Goal: Task Accomplishment & Management: Manage account settings

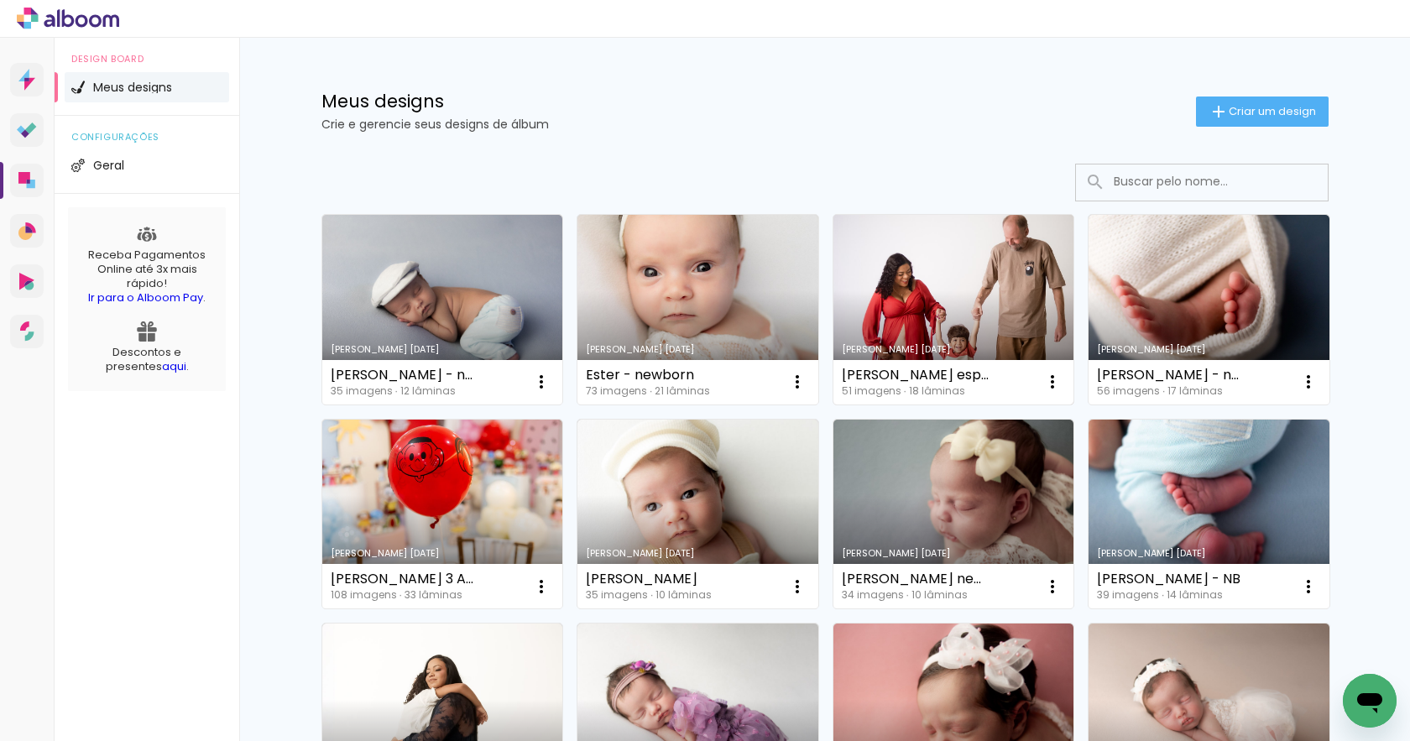
click at [994, 320] on link "[PERSON_NAME] [DATE]" at bounding box center [953, 310] width 241 height 190
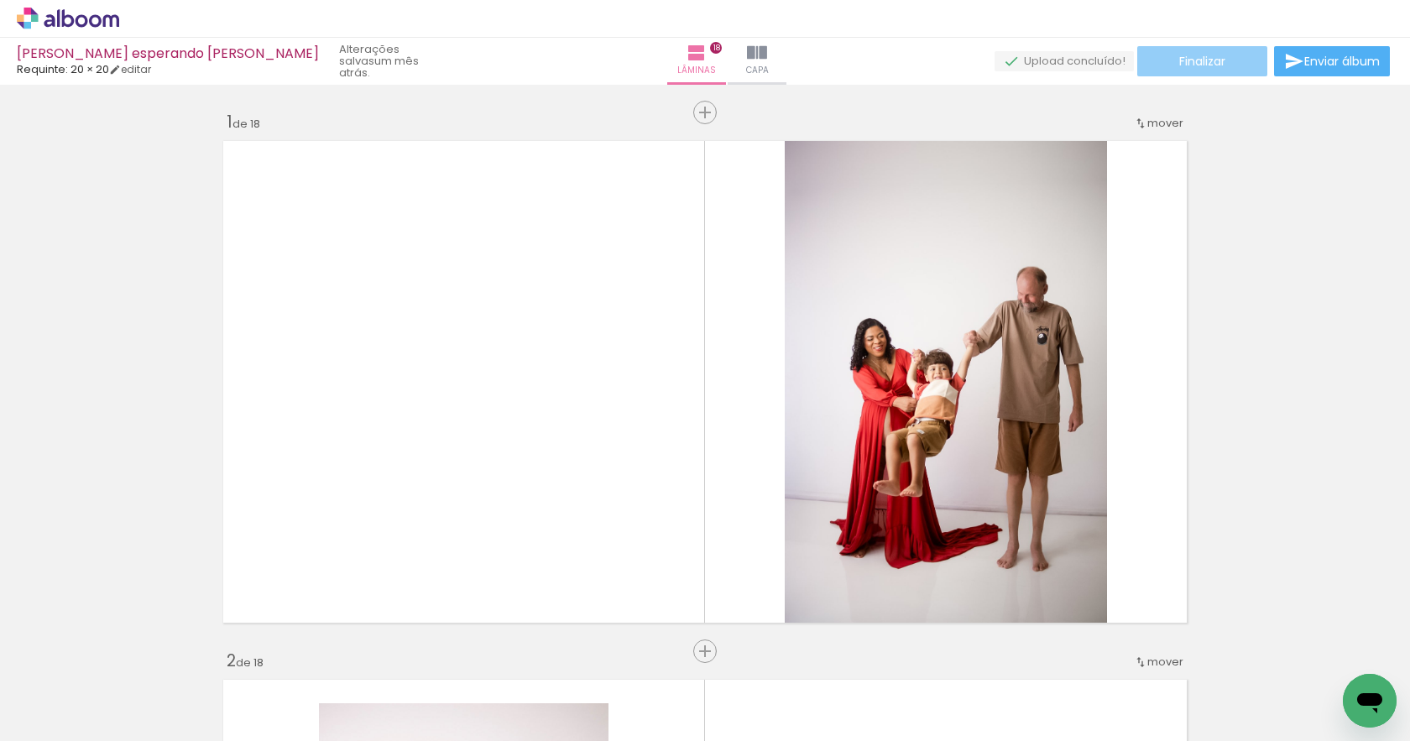
click at [1224, 56] on paper-button "Finalizar" at bounding box center [1202, 61] width 130 height 30
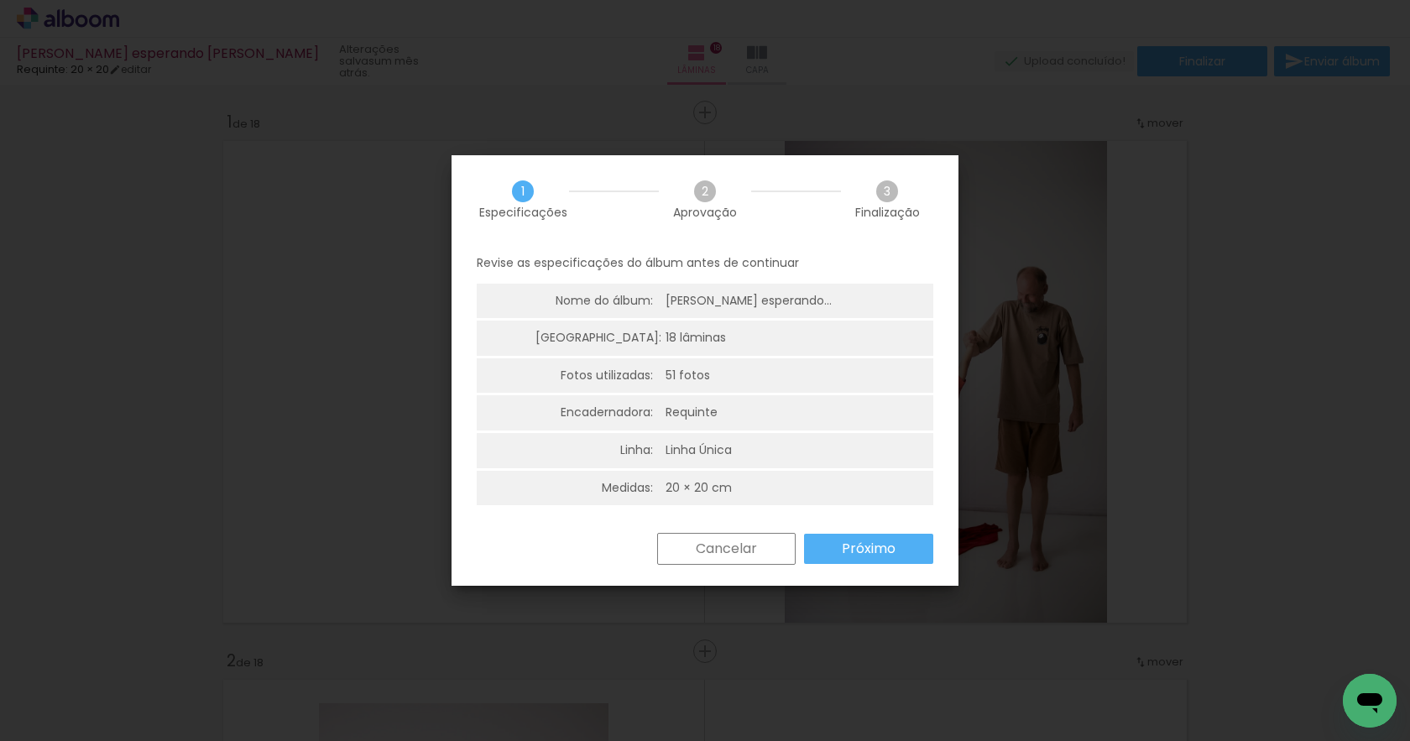
click at [0, 0] on slot "Próximo" at bounding box center [0, 0] width 0 height 0
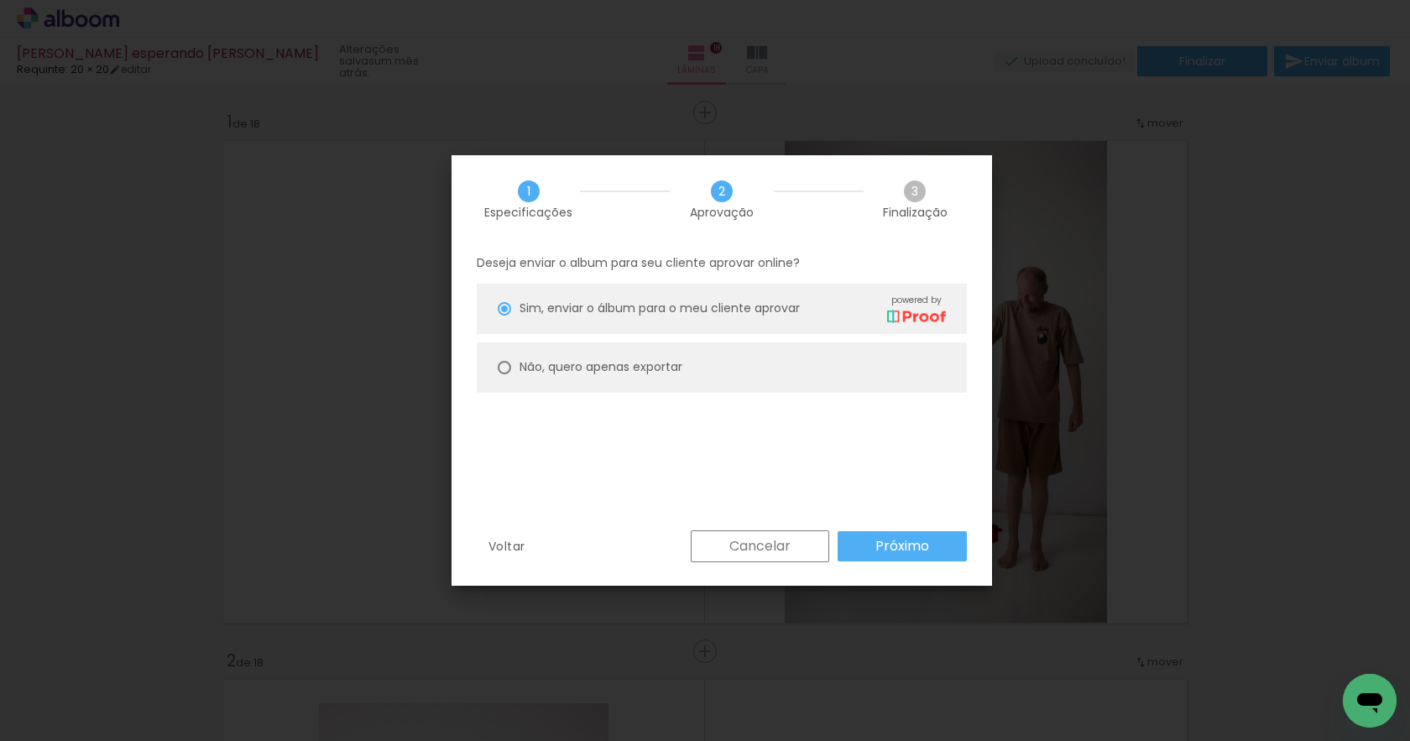
click at [0, 0] on slot "Não, quero apenas exportar" at bounding box center [0, 0] width 0 height 0
type paper-radio-button "on"
click at [0, 0] on slot "Próximo" at bounding box center [0, 0] width 0 height 0
type input "Alta, 300 DPI"
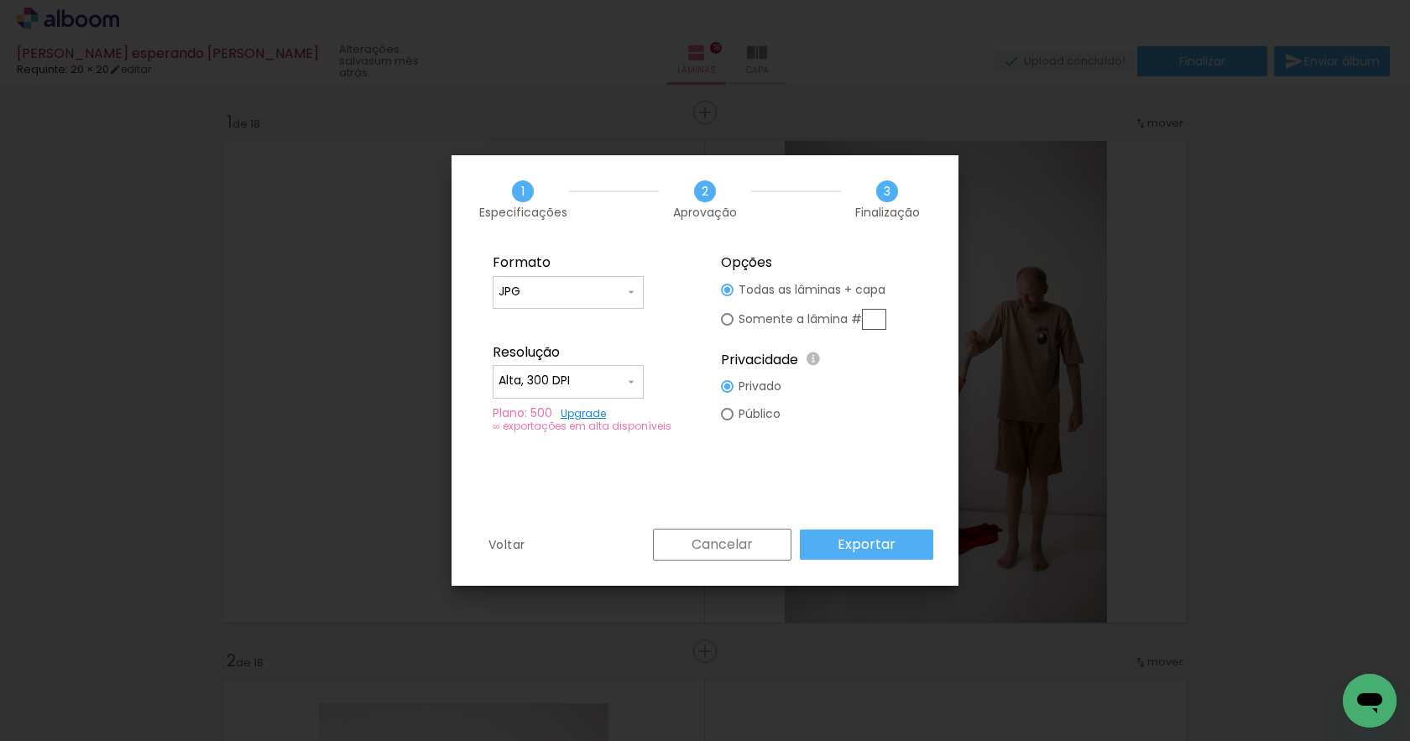
click at [0, 0] on slot "Cancelar" at bounding box center [0, 0] width 0 height 0
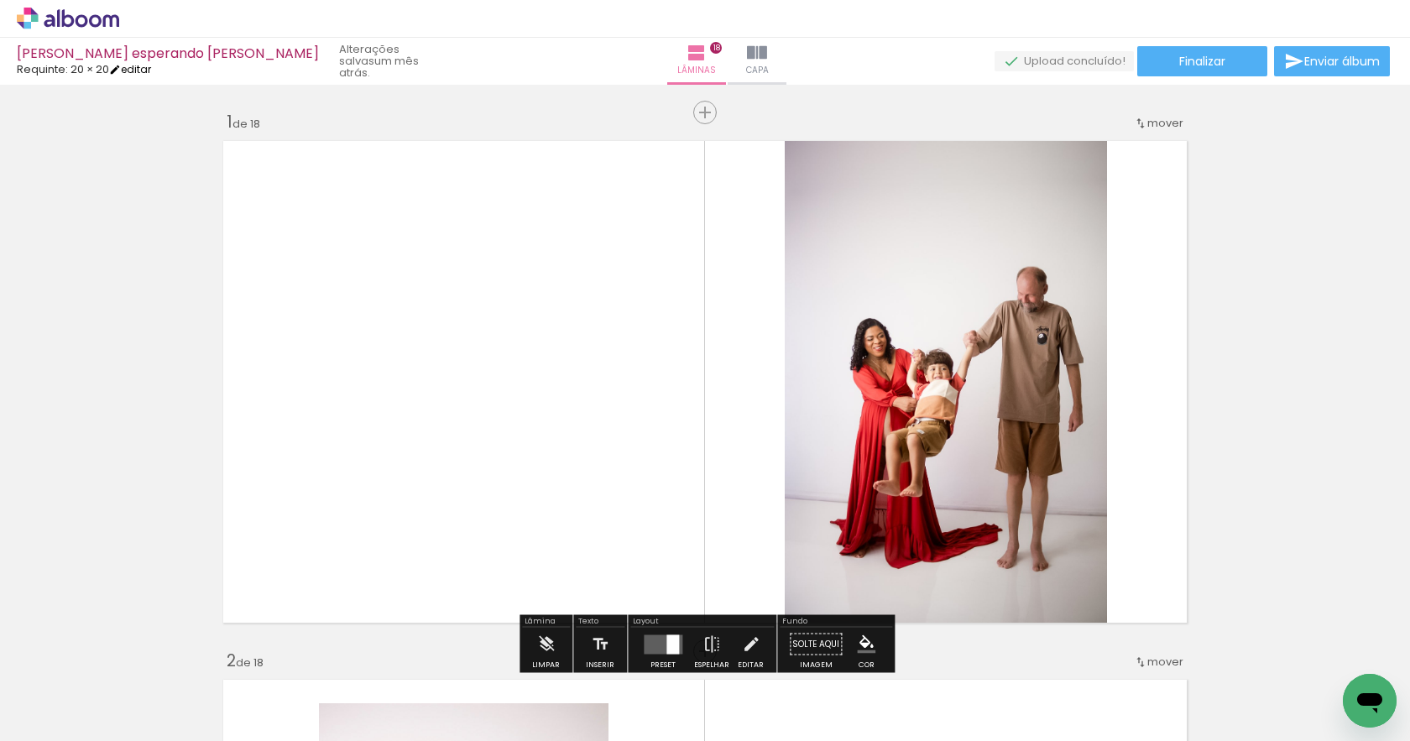
click at [138, 71] on link "editar" at bounding box center [130, 69] width 42 height 14
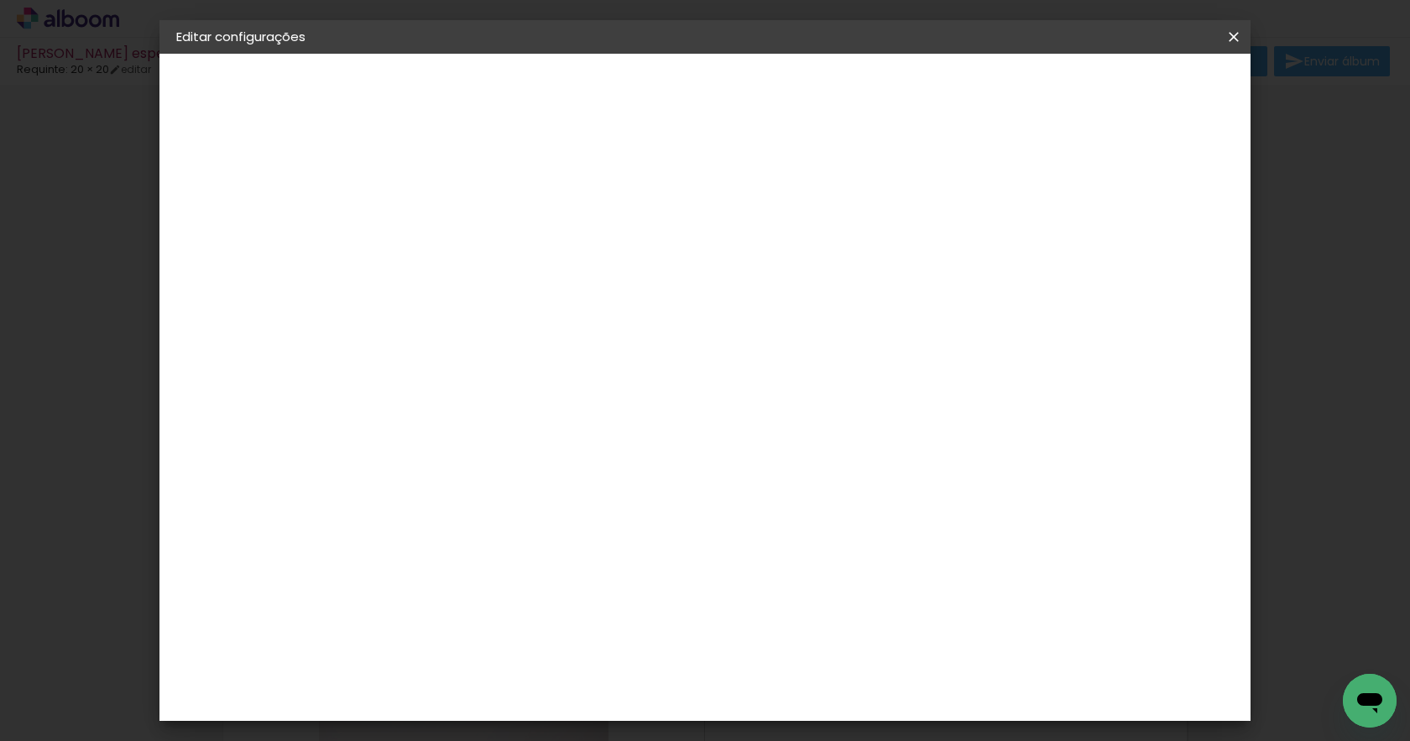
click at [224, 293] on div "3. Revisão" at bounding box center [268, 293] width 184 height 20
click at [1125, 101] on paper-button "Salvar configurações" at bounding box center [1079, 89] width 158 height 29
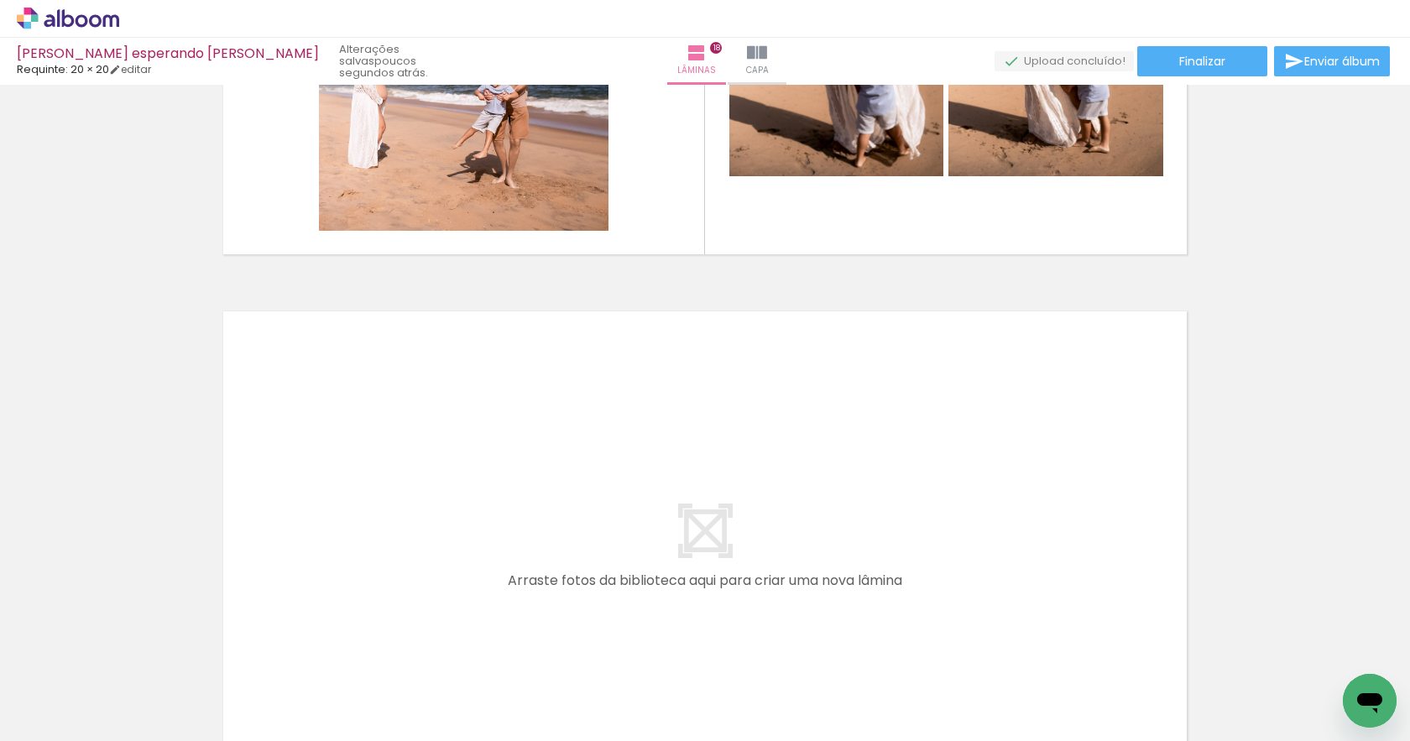
scroll to position [9751, 0]
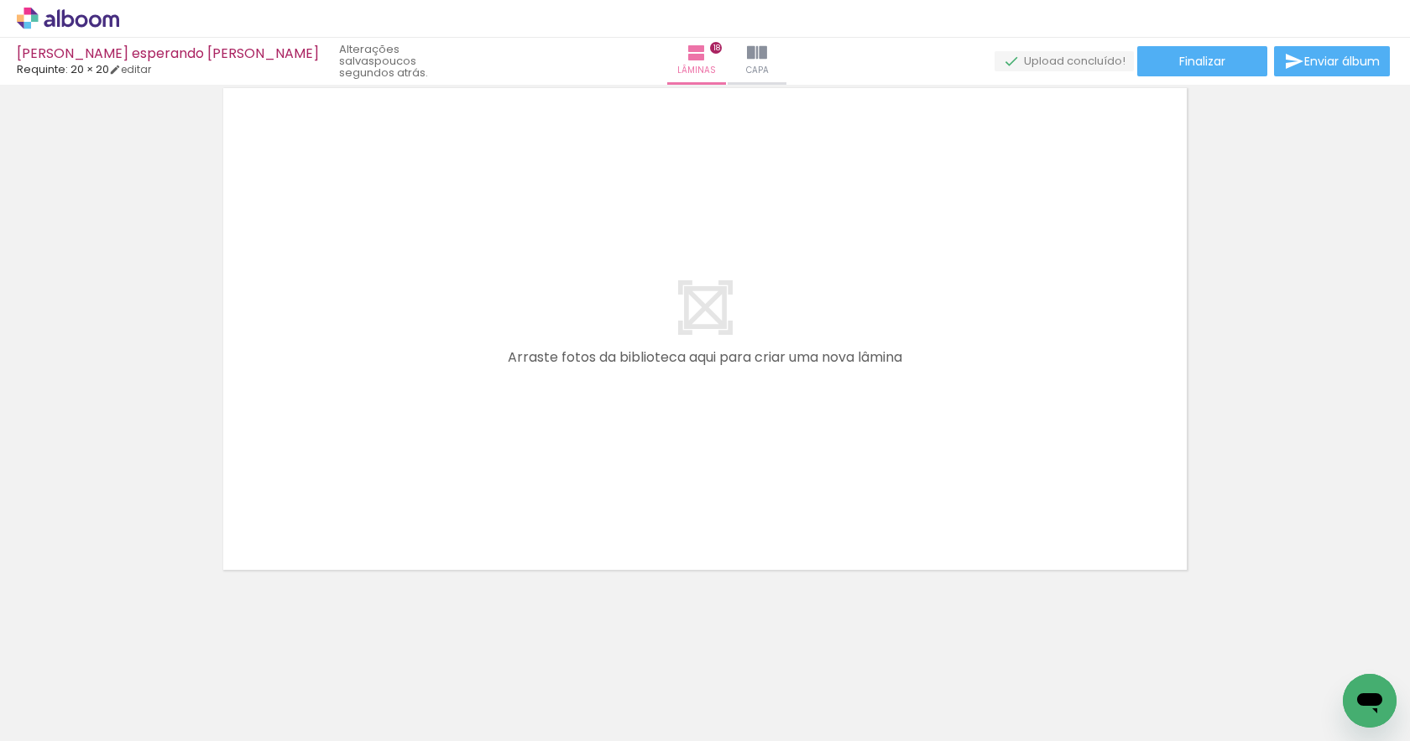
click at [1071, 63] on quentale-upload-monitor at bounding box center [1063, 61] width 139 height 21
click at [1179, 66] on span "Finalizar" at bounding box center [1202, 61] width 46 height 12
